Goal: Navigation & Orientation: Find specific page/section

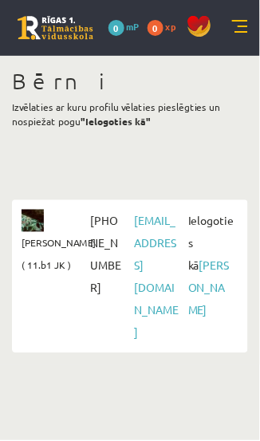
click at [242, 30] on link at bounding box center [240, 28] width 16 height 16
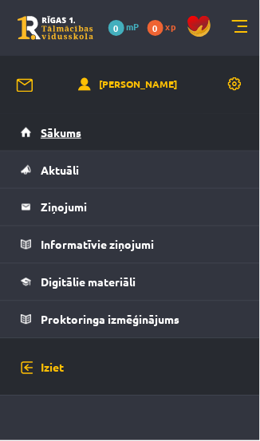
click at [141, 138] on link "Sākums" at bounding box center [130, 132] width 219 height 37
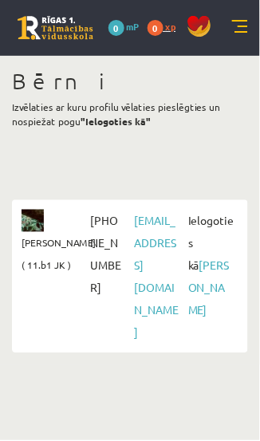
click at [164, 31] on link "0 xp" at bounding box center [166, 26] width 37 height 13
click at [204, 29] on span at bounding box center [199, 26] width 24 height 24
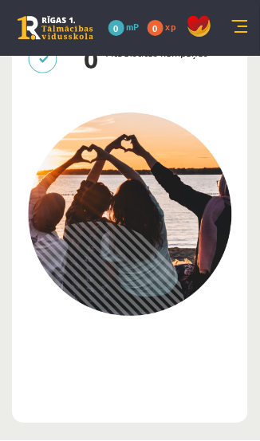
scroll to position [423, 0]
